Goal: Task Accomplishment & Management: Use online tool/utility

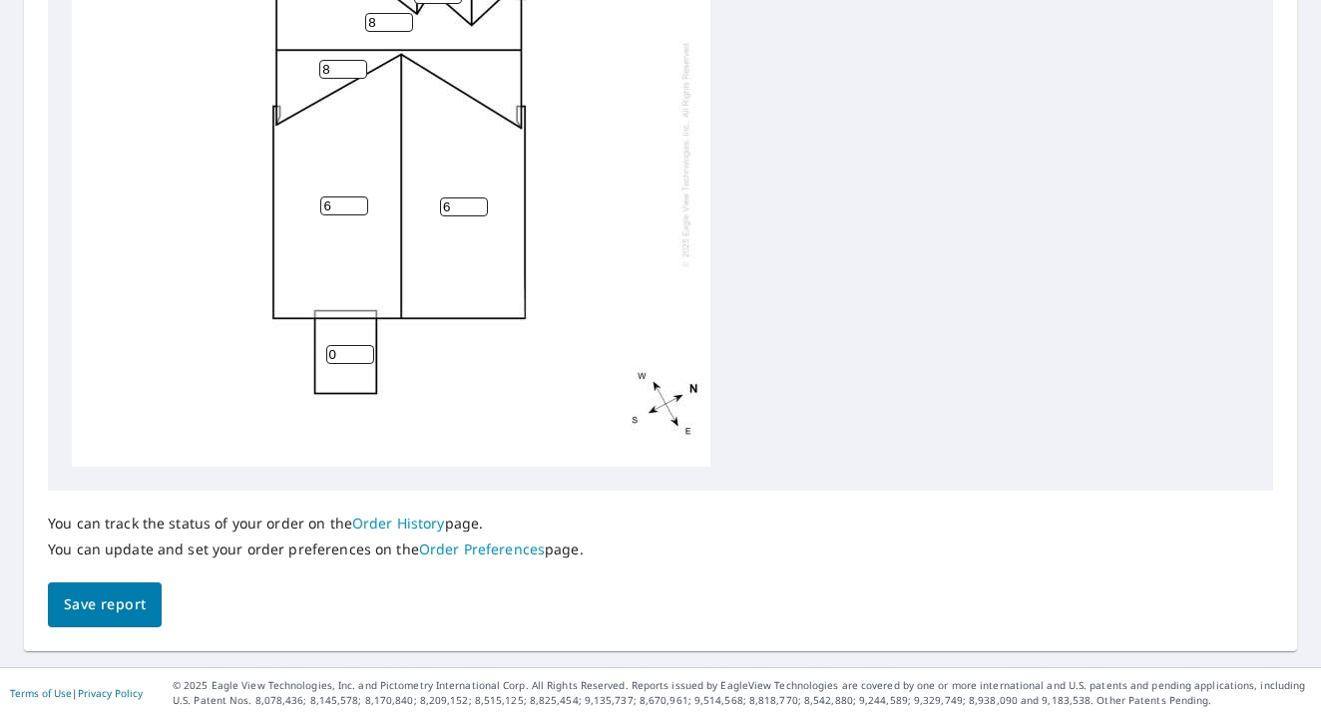
click at [336, 206] on input "6" at bounding box center [344, 205] width 48 height 19
type input "4"
click at [455, 207] on input "6" at bounding box center [464, 206] width 48 height 19
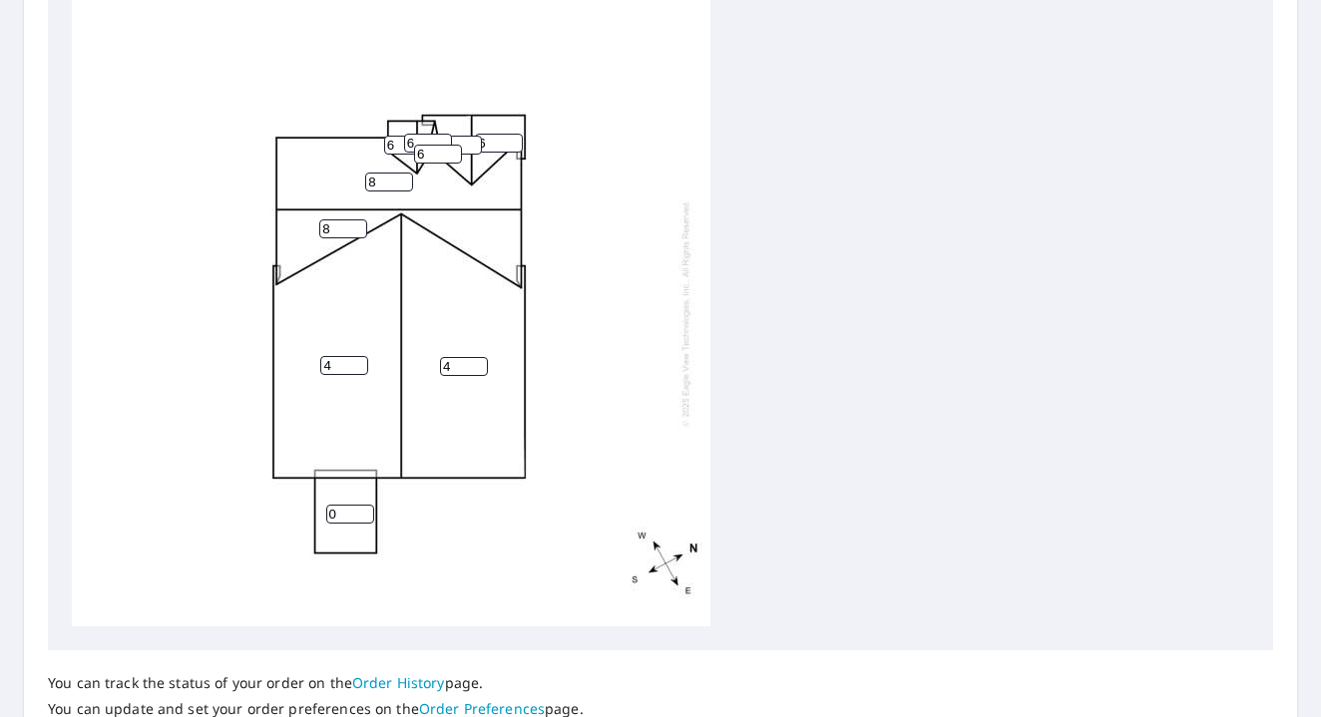
scroll to position [691, 0]
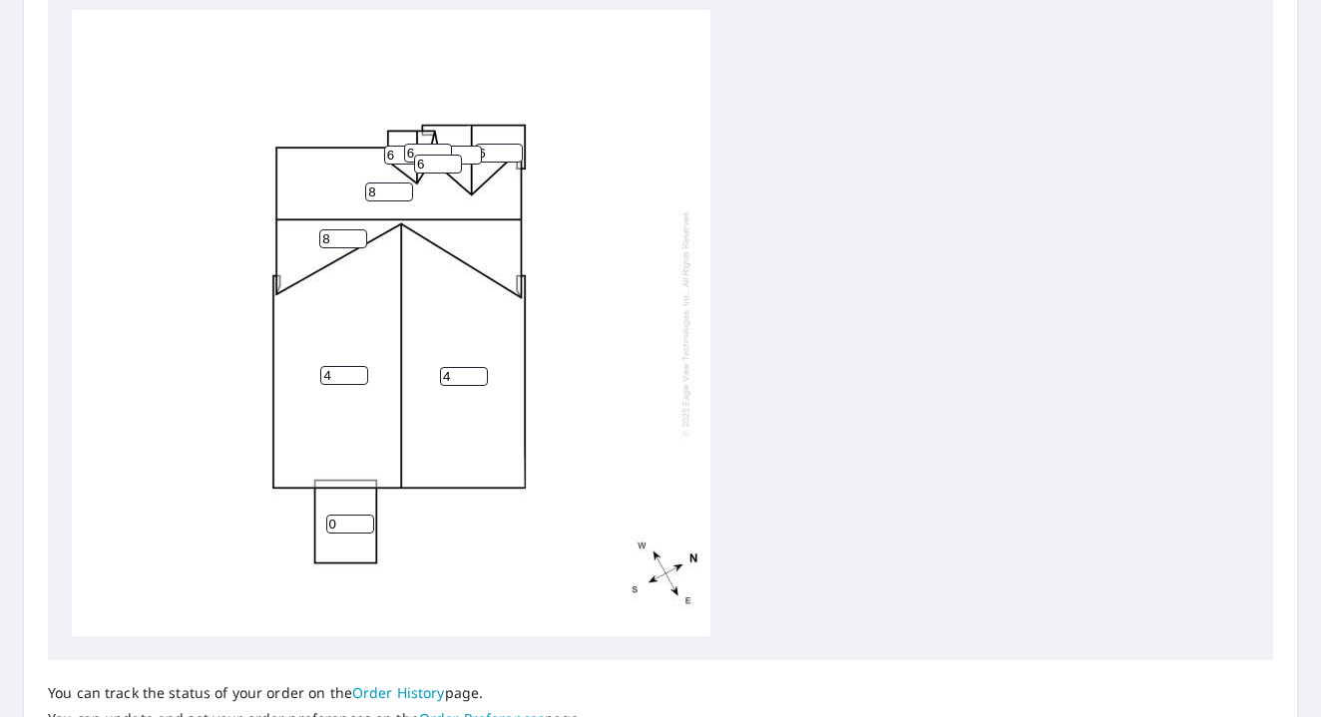
type input "4"
click at [339, 242] on input "8" at bounding box center [343, 238] width 48 height 19
type input "7"
click at [385, 188] on input "8" at bounding box center [389, 192] width 48 height 19
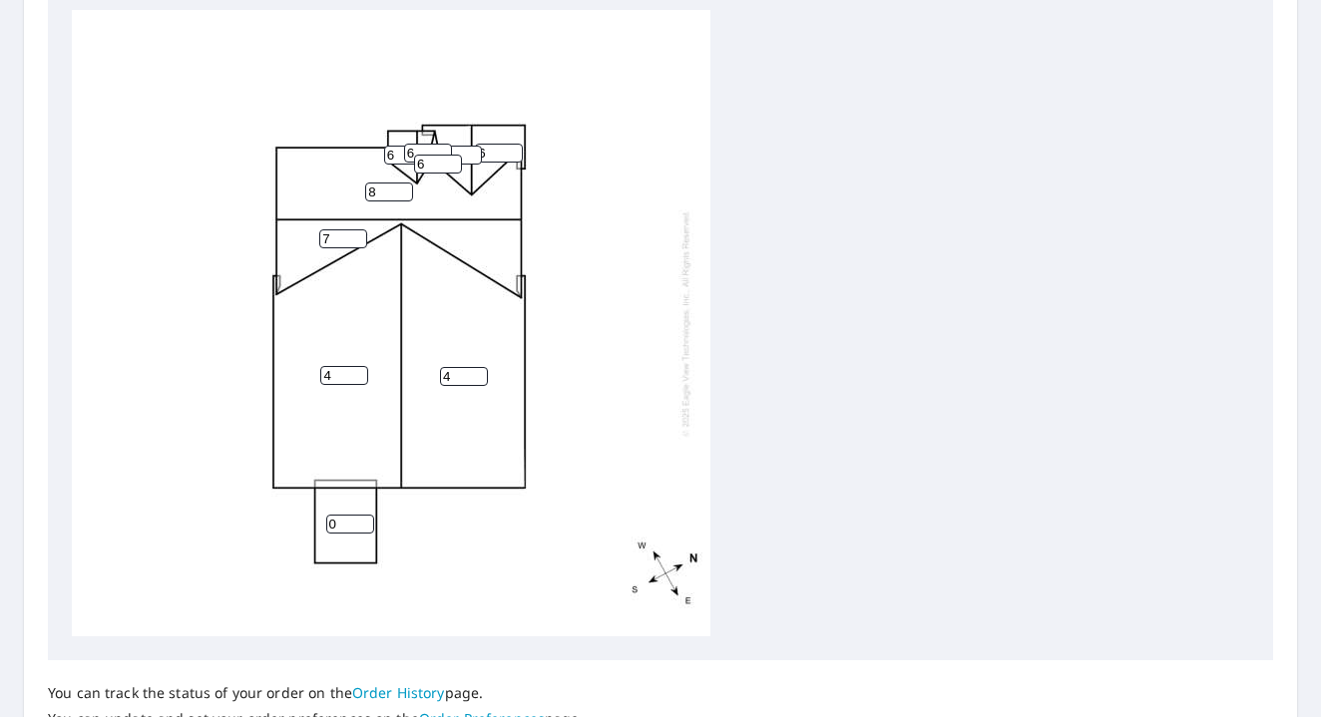
click at [385, 188] on input "8" at bounding box center [389, 192] width 48 height 19
type input "7"
click at [391, 158] on input "6" at bounding box center [408, 155] width 48 height 19
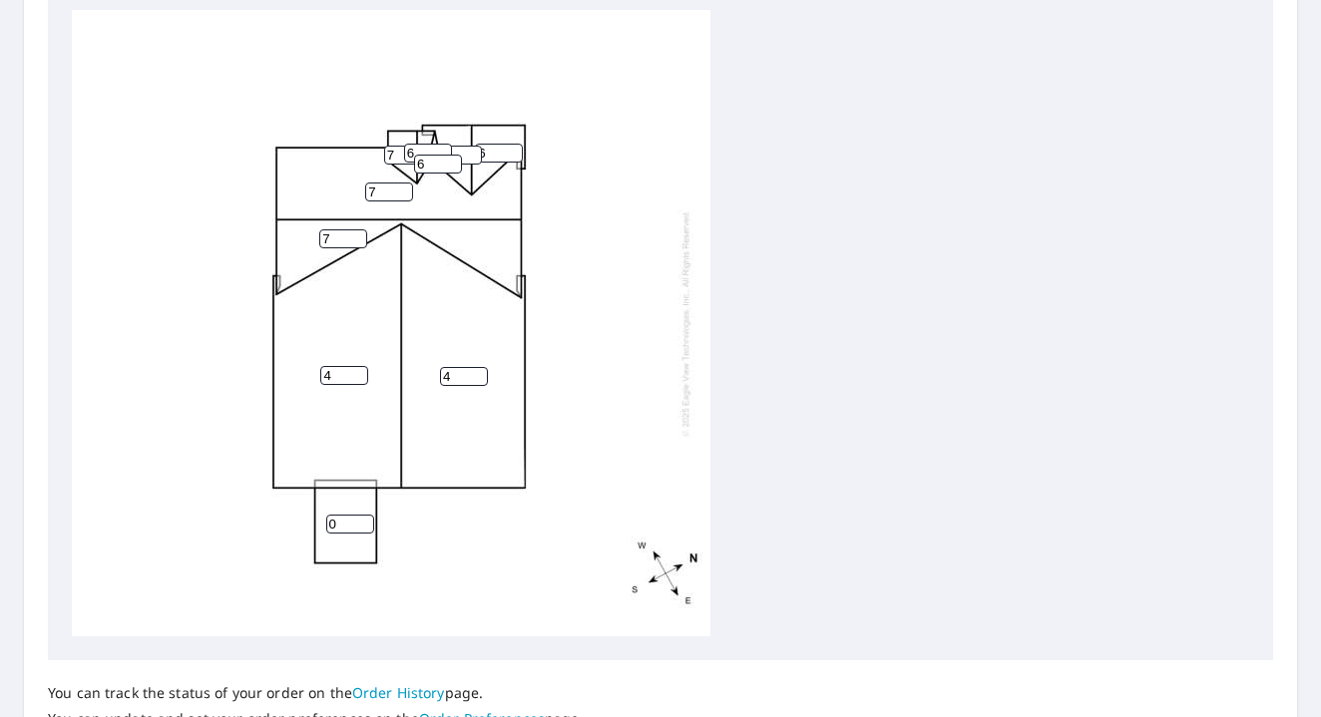
type input "7"
click at [412, 152] on input "6" at bounding box center [428, 153] width 48 height 19
type input "7"
click at [421, 161] on input "6" at bounding box center [438, 164] width 48 height 19
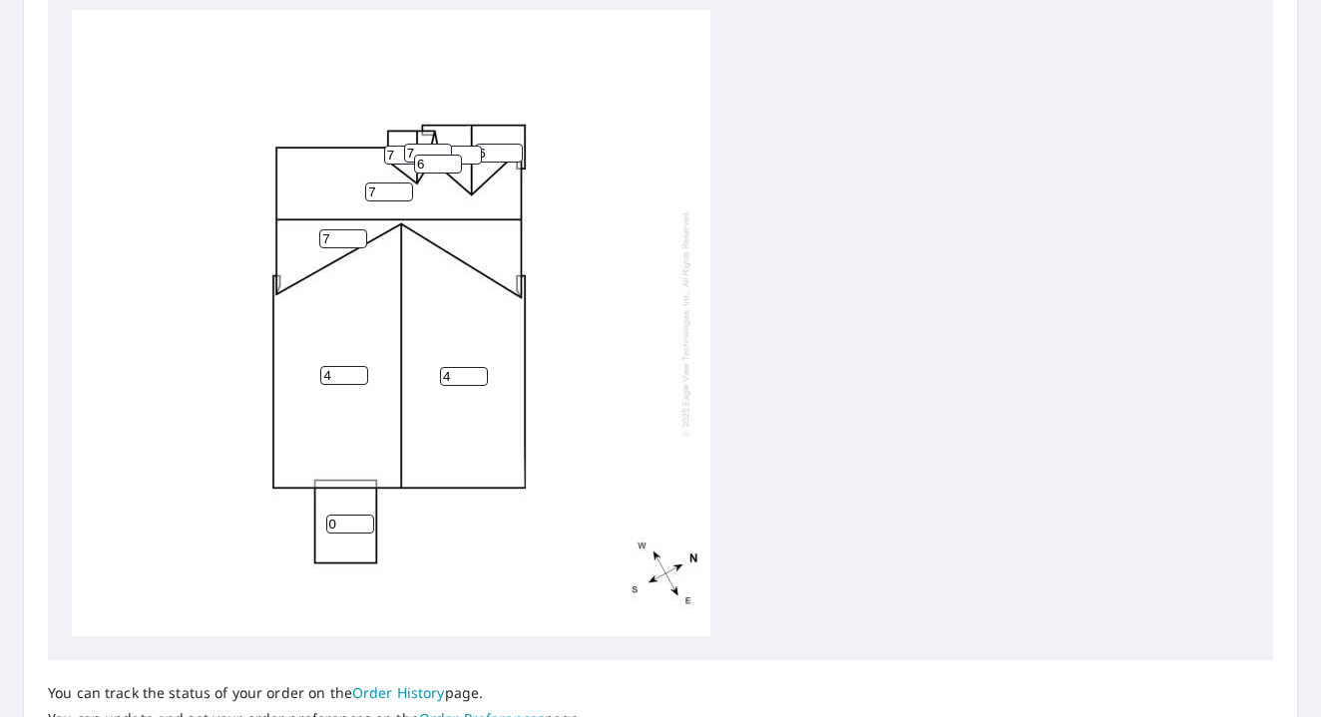
click at [421, 161] on input "6" at bounding box center [438, 164] width 48 height 19
type input "7"
click at [502, 156] on input "6" at bounding box center [499, 153] width 48 height 19
type input "7"
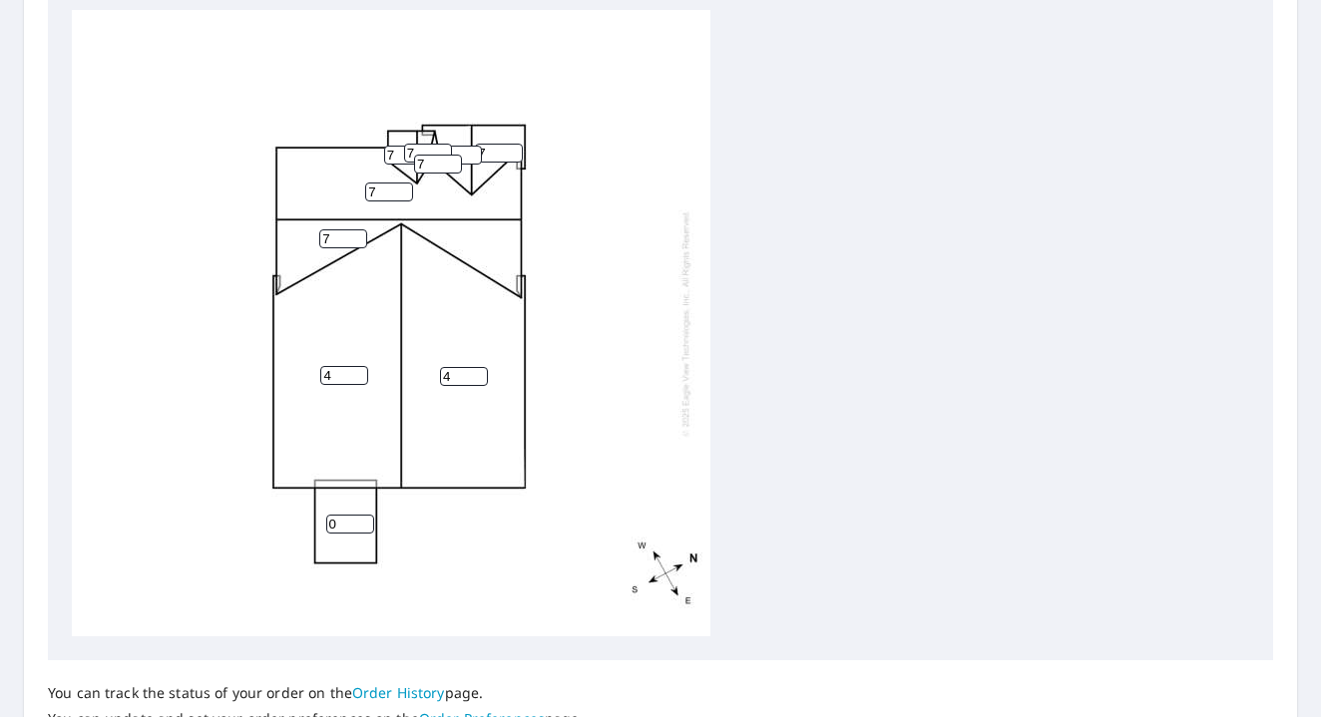
click at [464, 148] on input "6" at bounding box center [458, 155] width 48 height 19
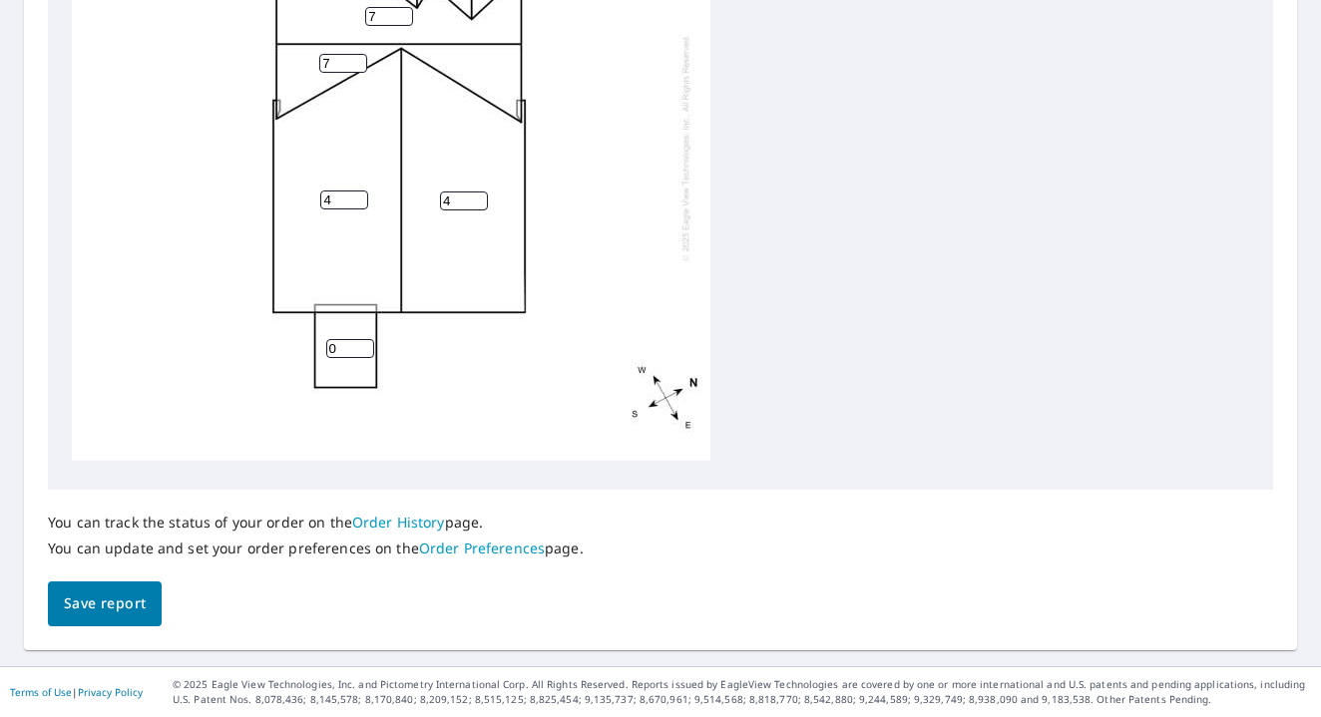
scroll to position [861, 0]
type input "7"
click at [109, 604] on span "Save report" at bounding box center [105, 604] width 82 height 25
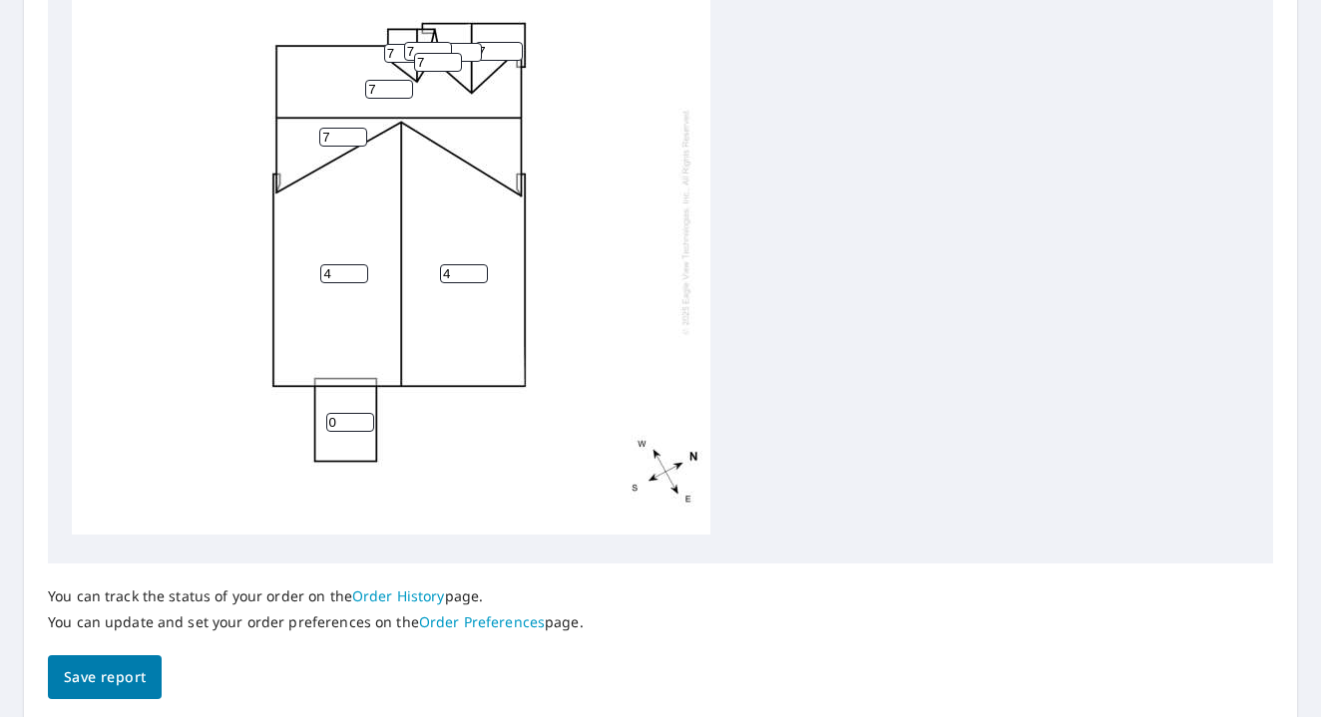
scroll to position [0, 0]
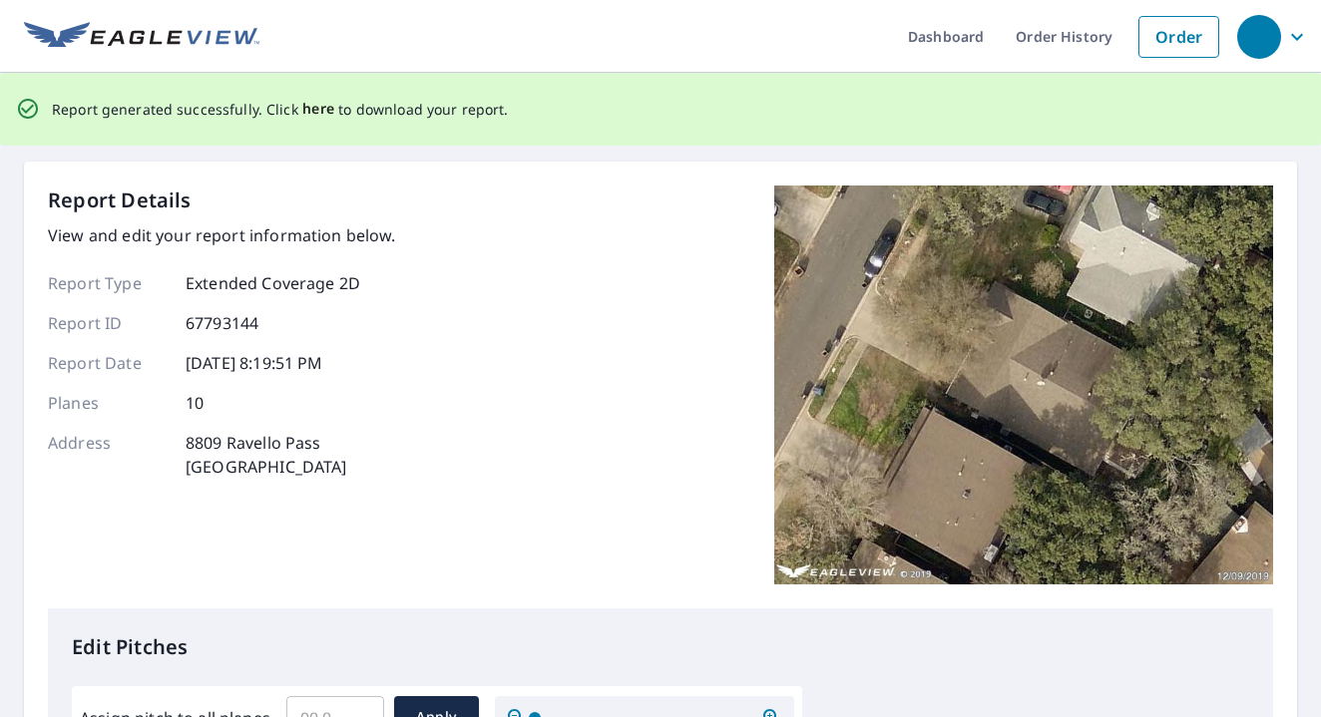
click at [314, 109] on span "here" at bounding box center [318, 109] width 33 height 25
